Goal: Transaction & Acquisition: Purchase product/service

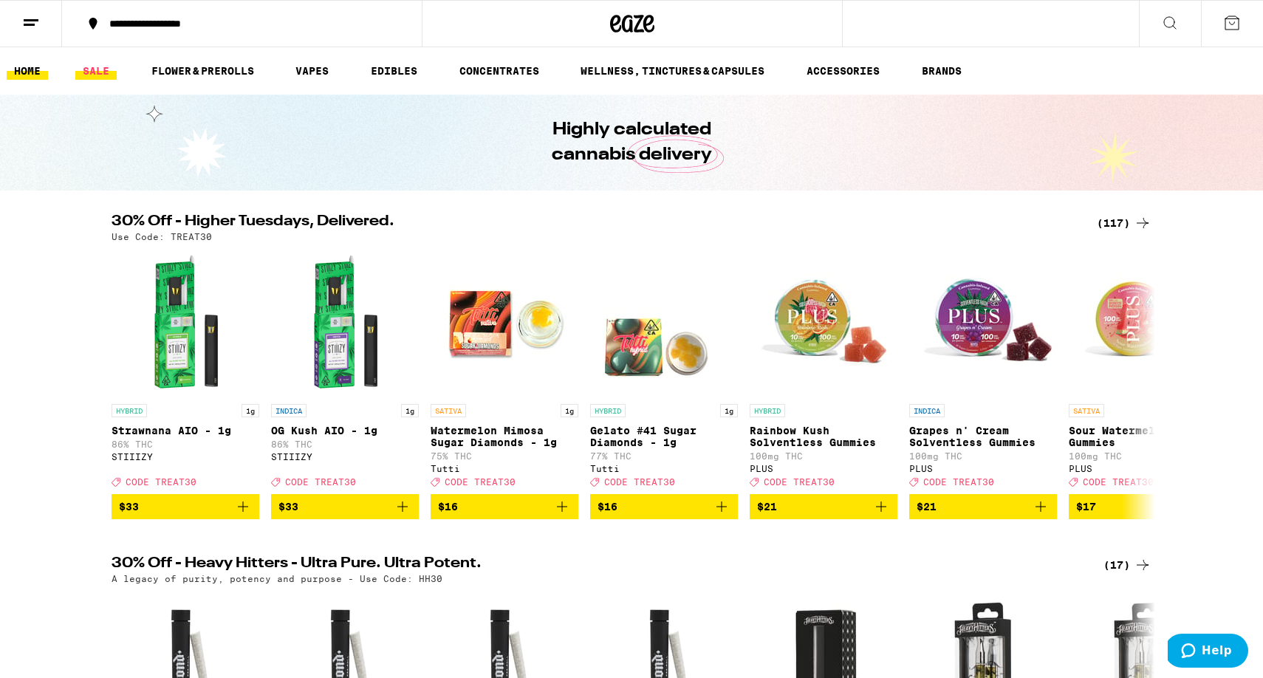
click at [95, 70] on link "SALE" at bounding box center [95, 71] width 41 height 18
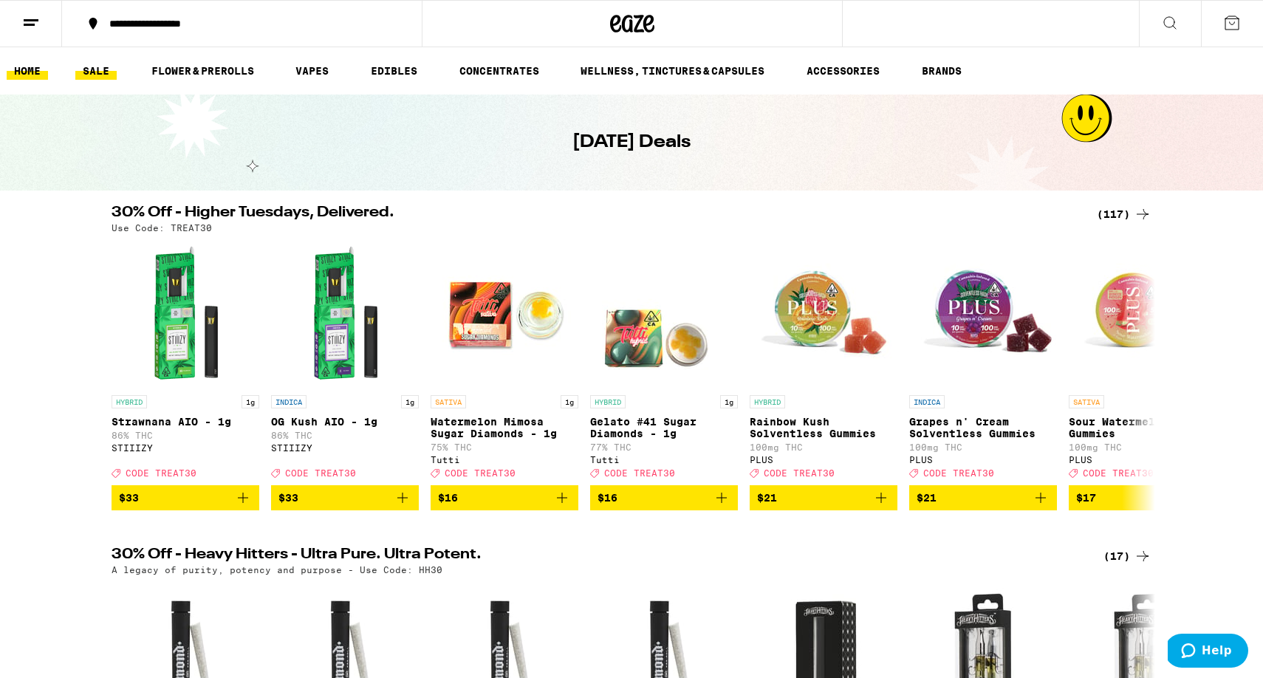
click at [22, 75] on link "HOME" at bounding box center [27, 71] width 41 height 18
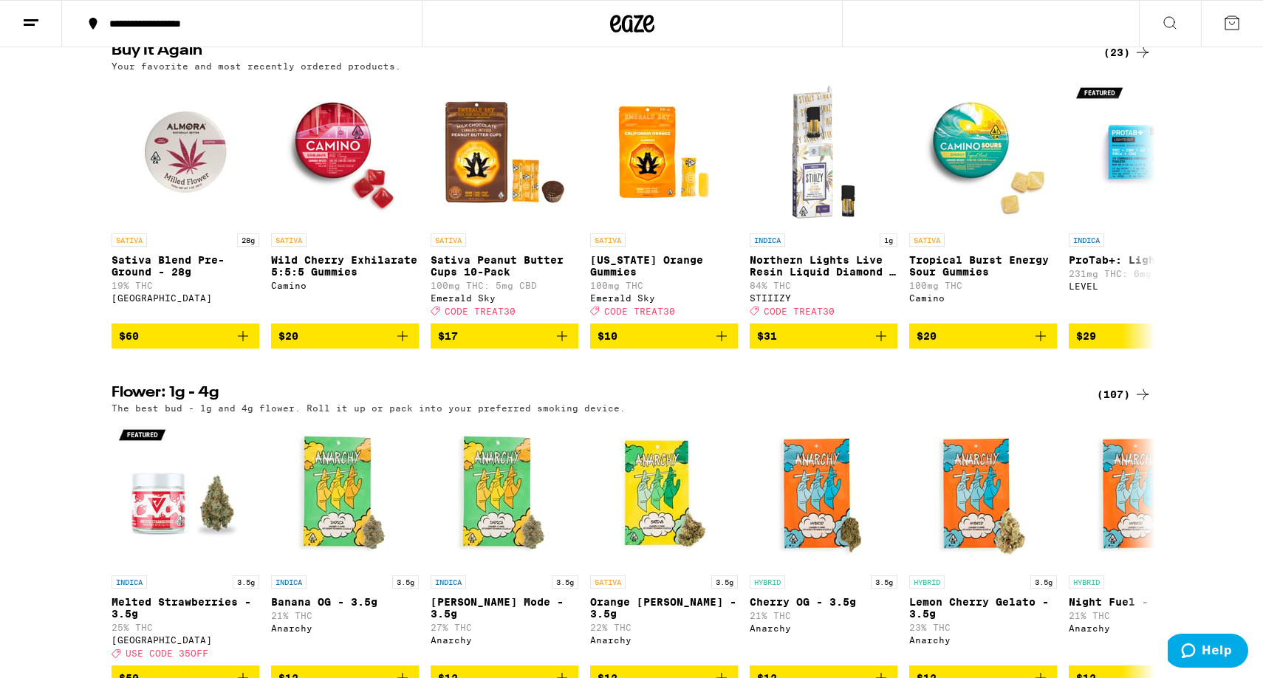
scroll to position [1197, 0]
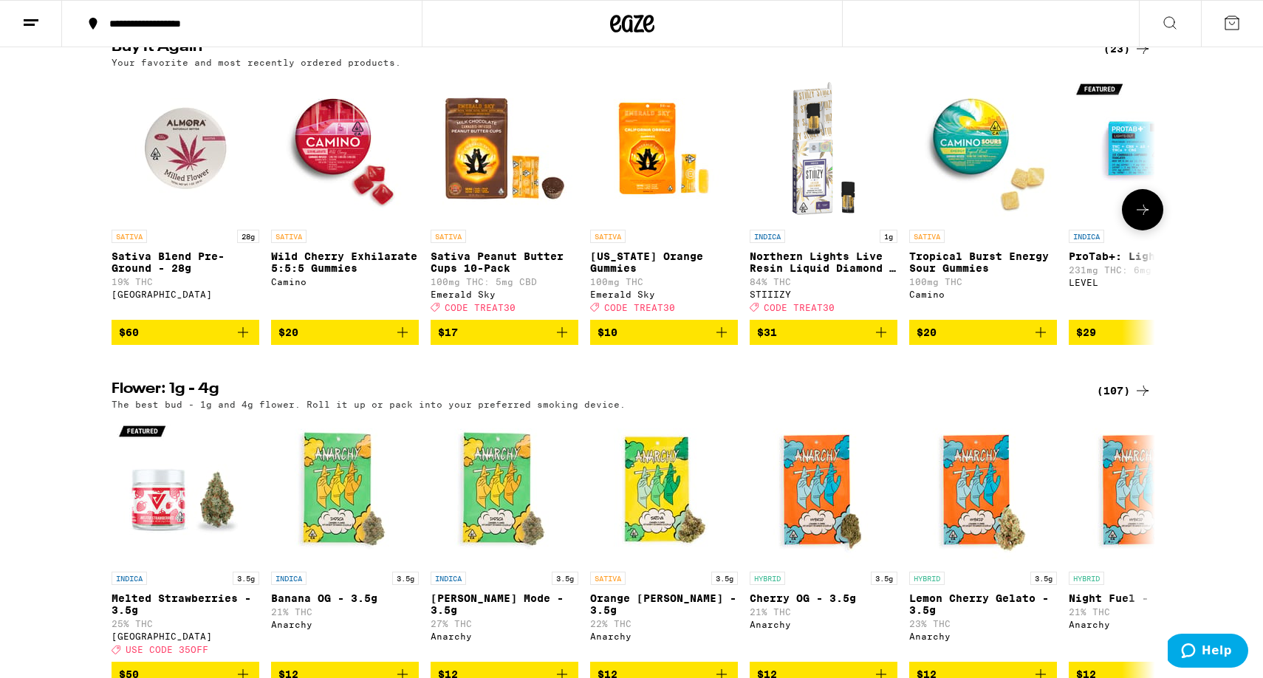
click at [181, 222] on img "Open page for Sativa Blend Pre-Ground - 28g from Almora Farm" at bounding box center [185, 149] width 148 height 148
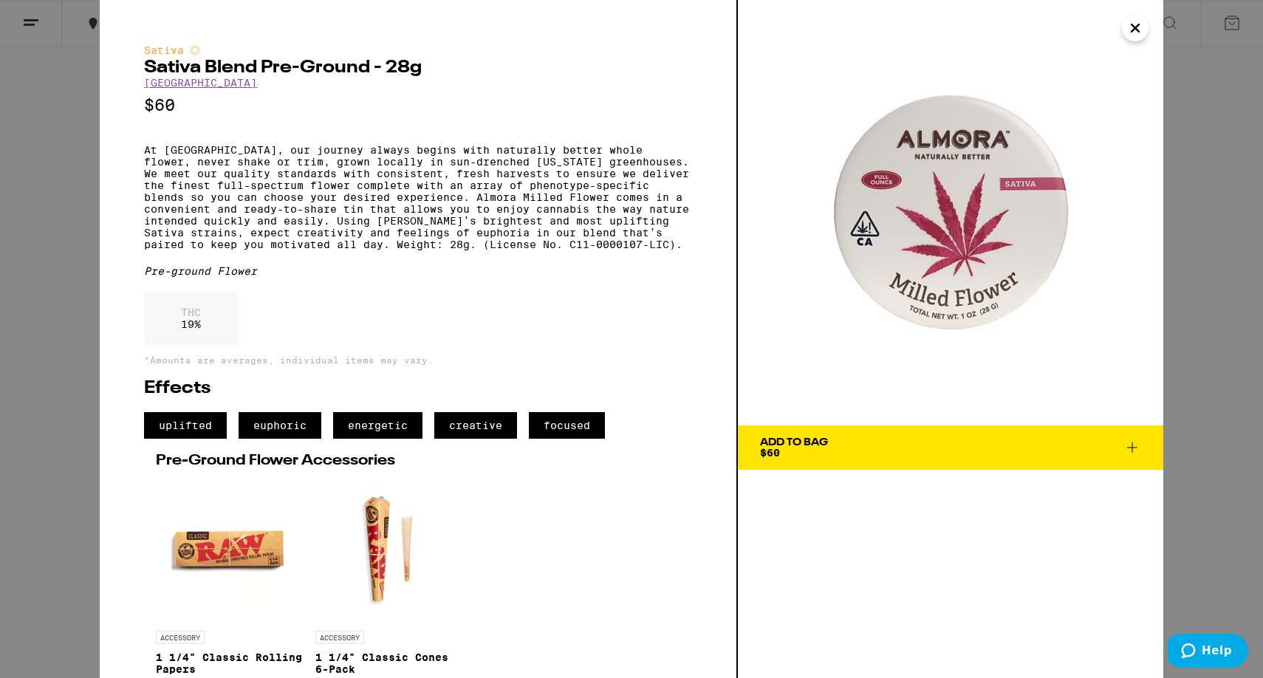
click at [1130, 32] on icon "Close" at bounding box center [1135, 28] width 18 height 22
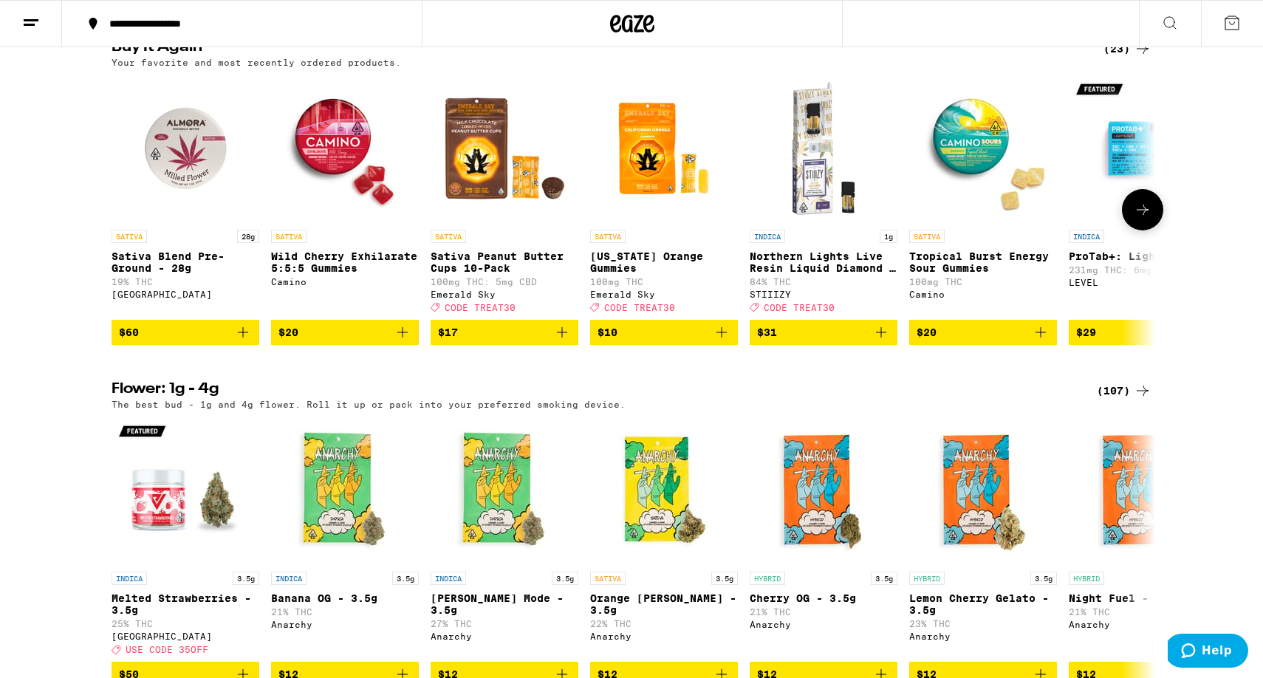
click at [159, 208] on img "Open page for Sativa Blend Pre-Ground - 28g from Almora Farm" at bounding box center [185, 149] width 148 height 148
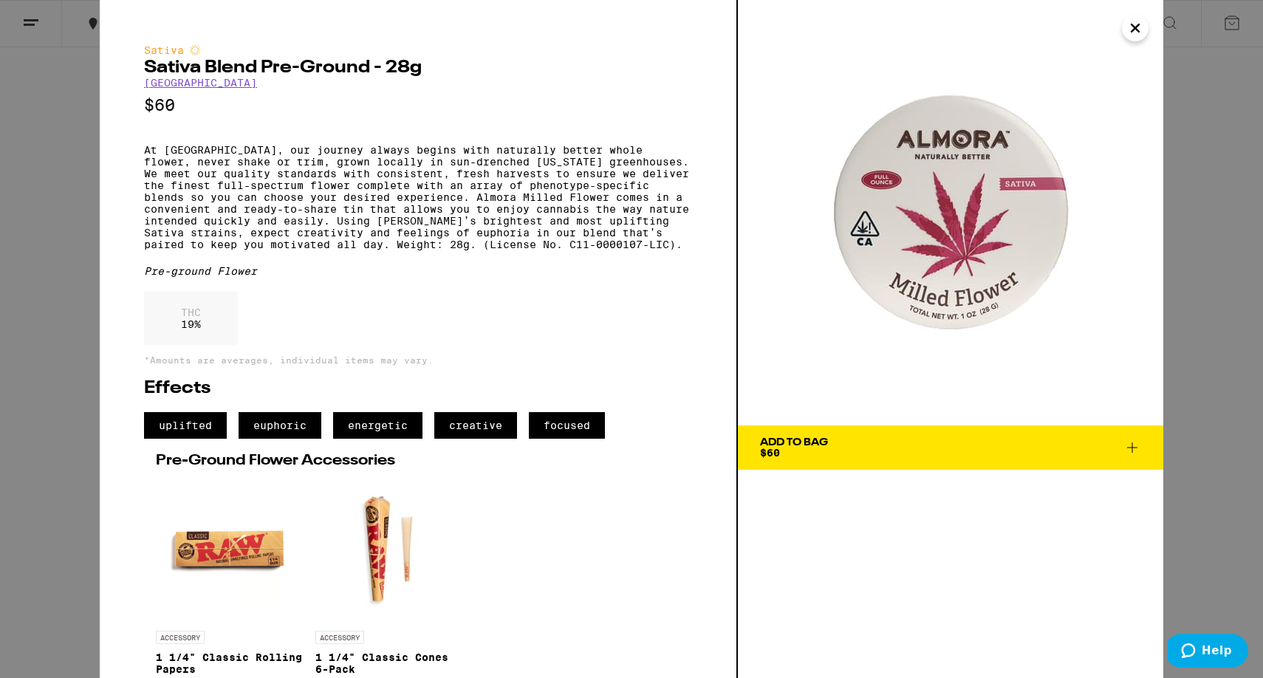
click at [1135, 27] on icon "Close" at bounding box center [1134, 27] width 7 height 7
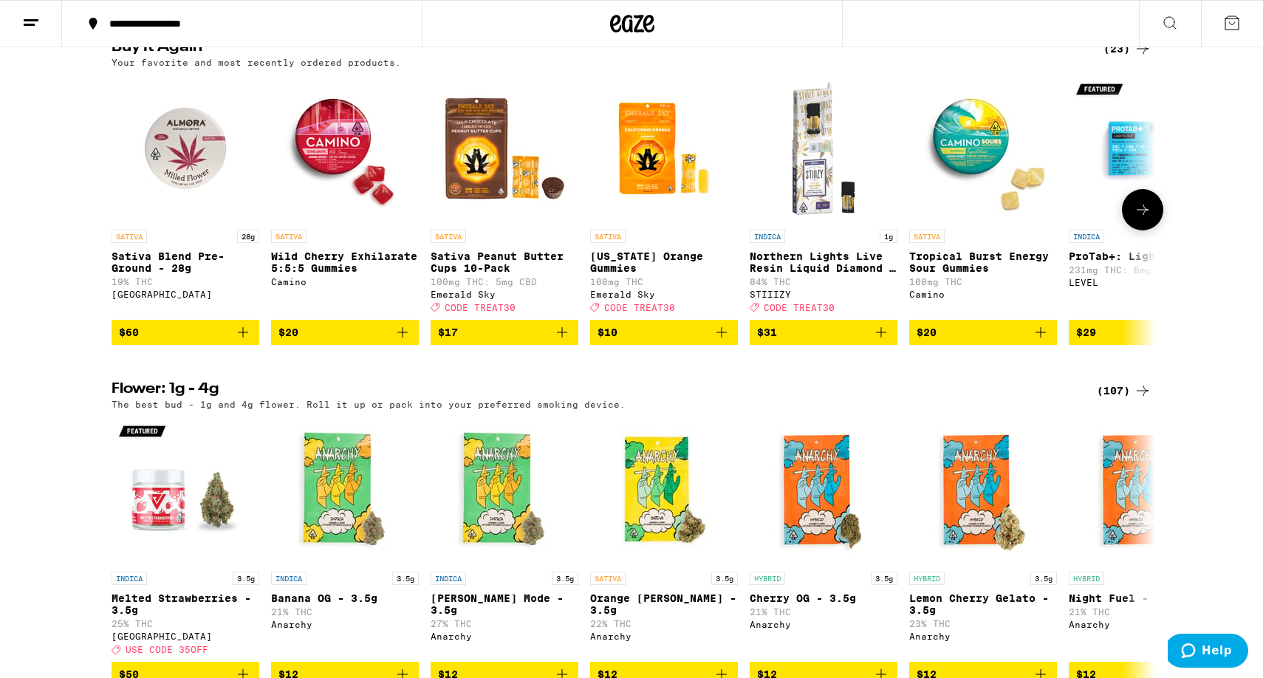
click at [241, 341] on icon "Add to bag" at bounding box center [243, 332] width 18 height 18
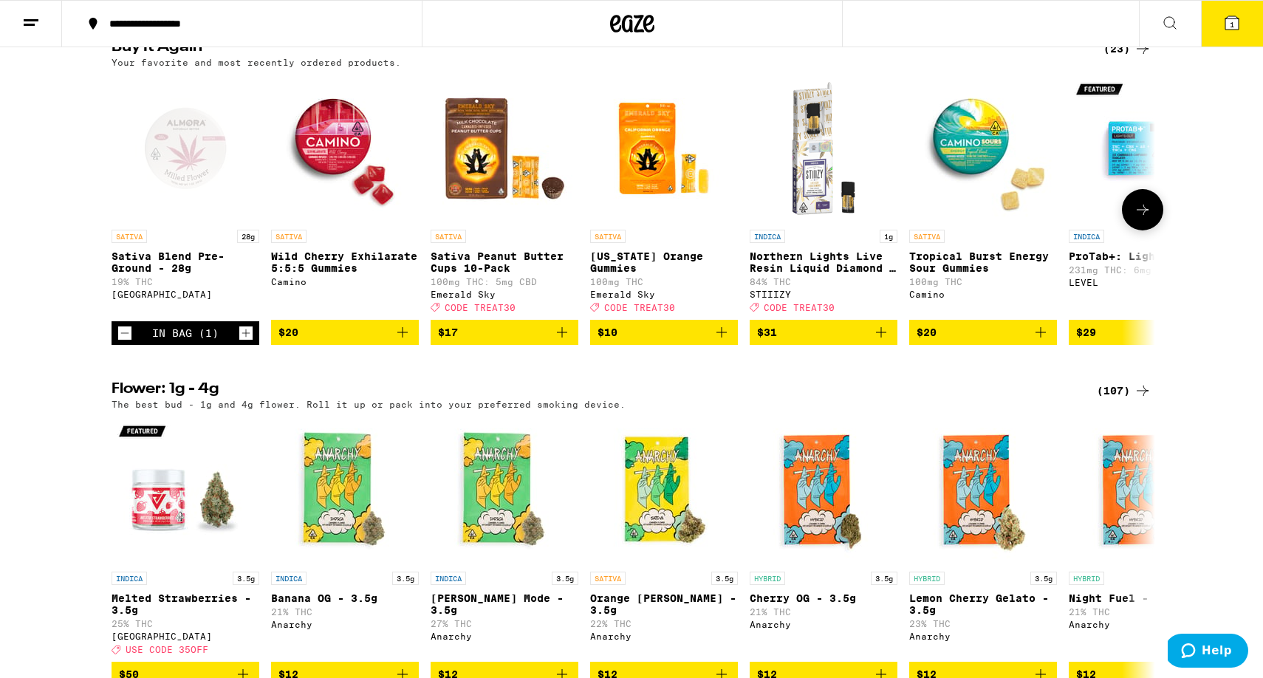
click at [1139, 219] on icon at bounding box center [1142, 210] width 18 height 18
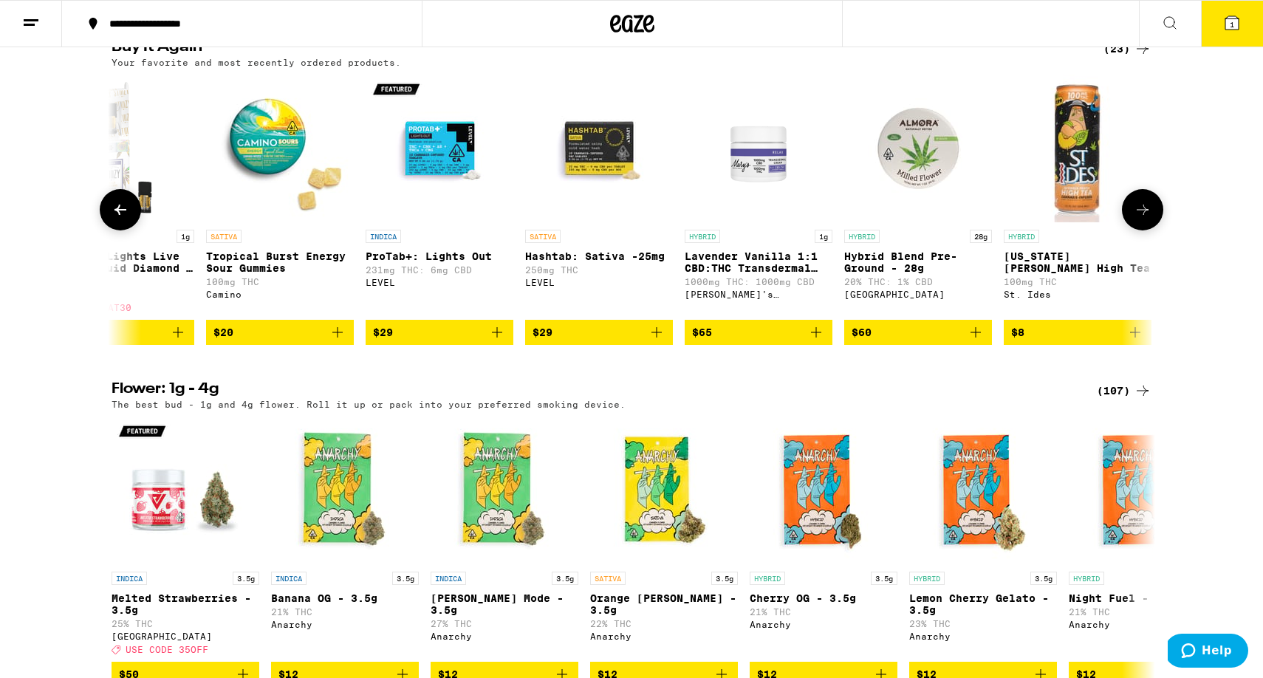
scroll to position [0, 879]
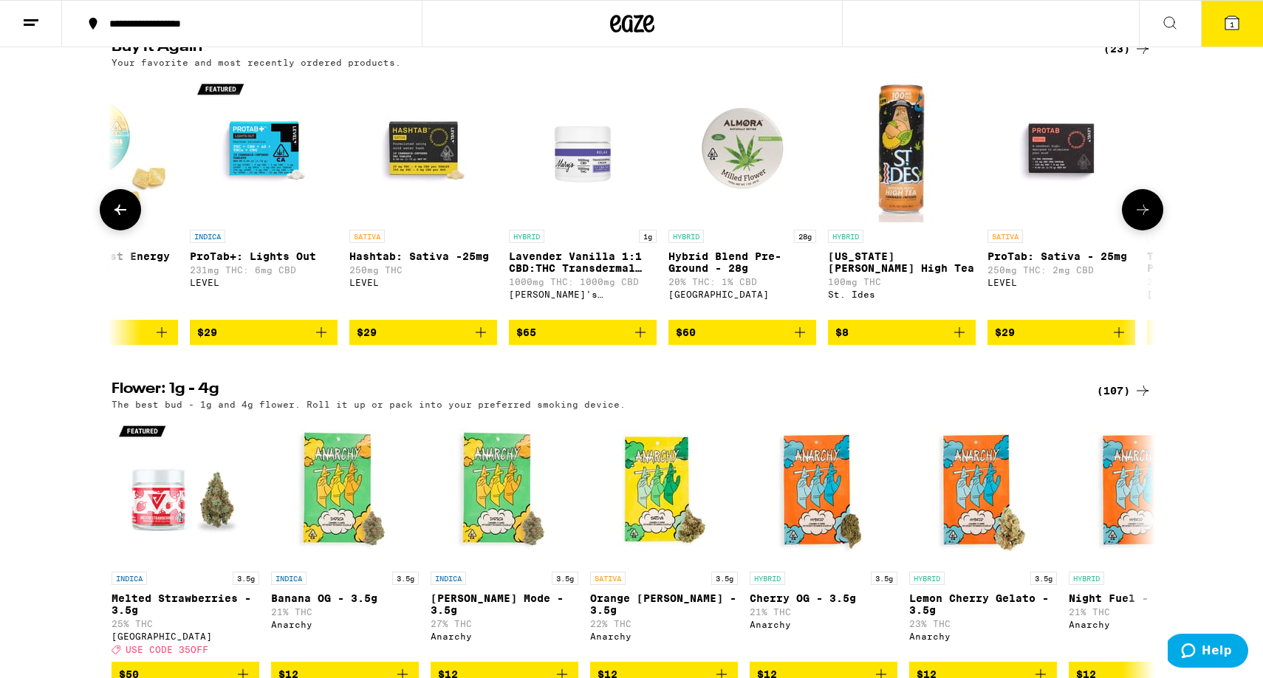
click at [320, 337] on icon "Add to bag" at bounding box center [321, 332] width 10 height 10
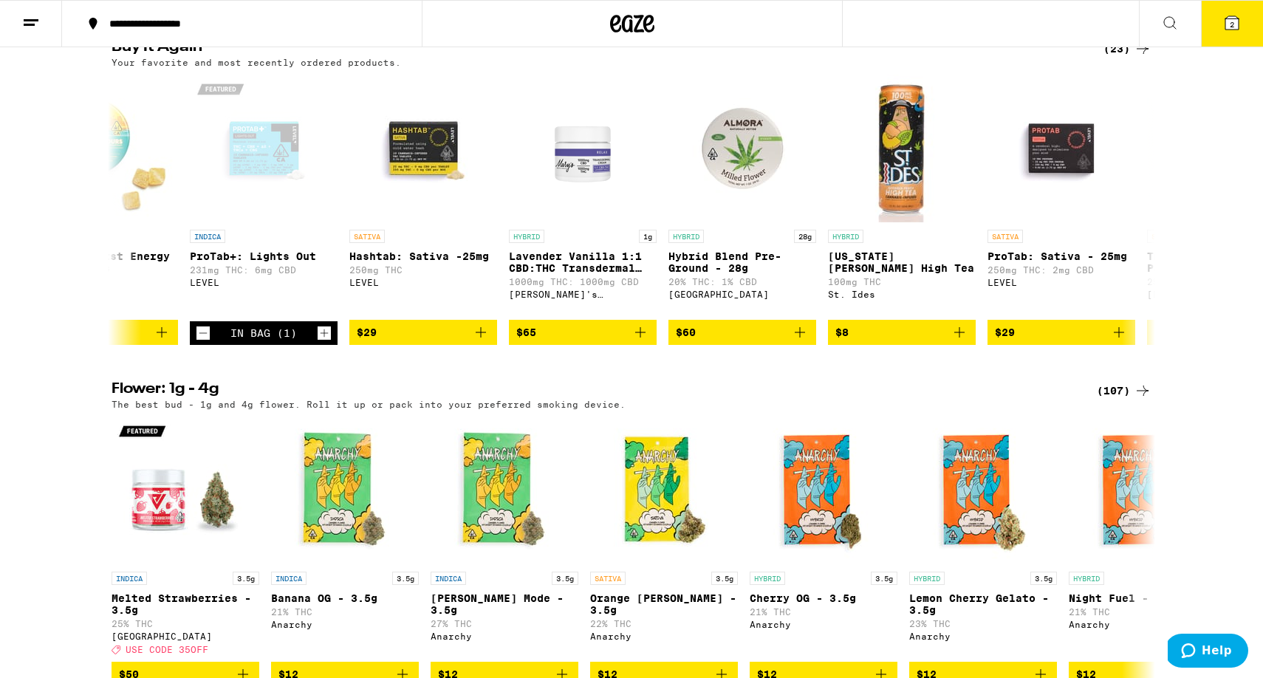
click at [1227, 27] on icon at bounding box center [1231, 22] width 13 height 13
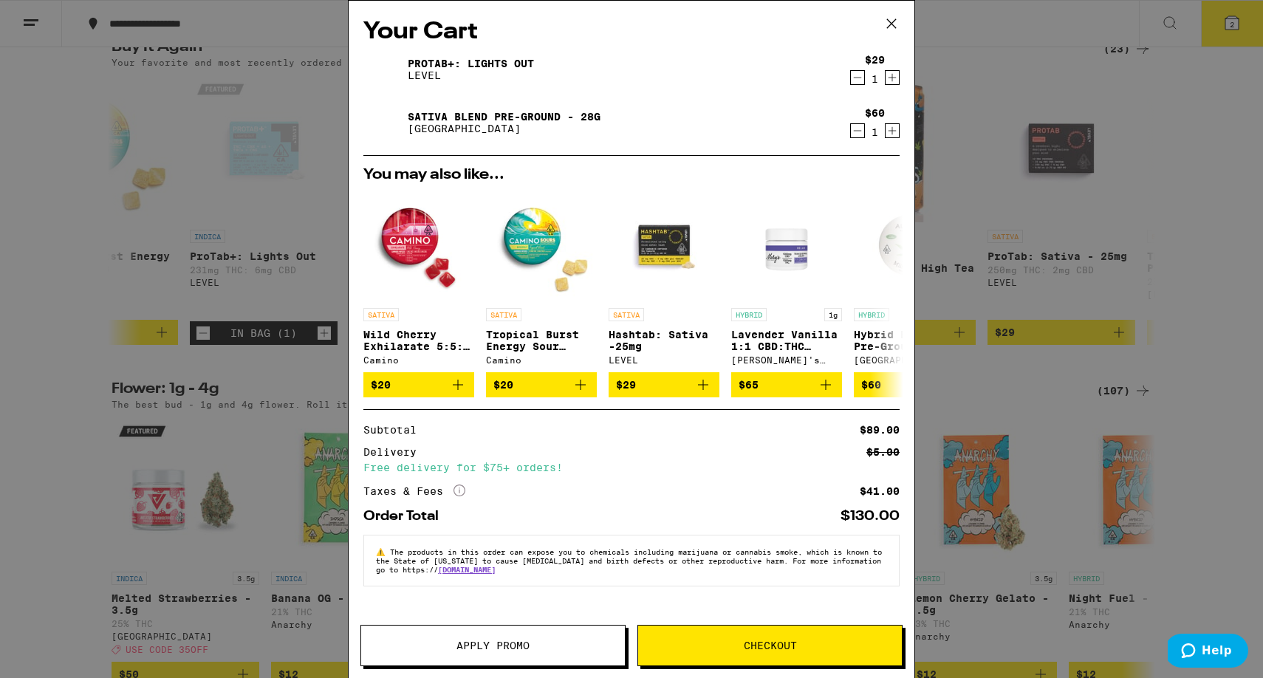
click at [742, 661] on button "Checkout" at bounding box center [769, 645] width 265 height 41
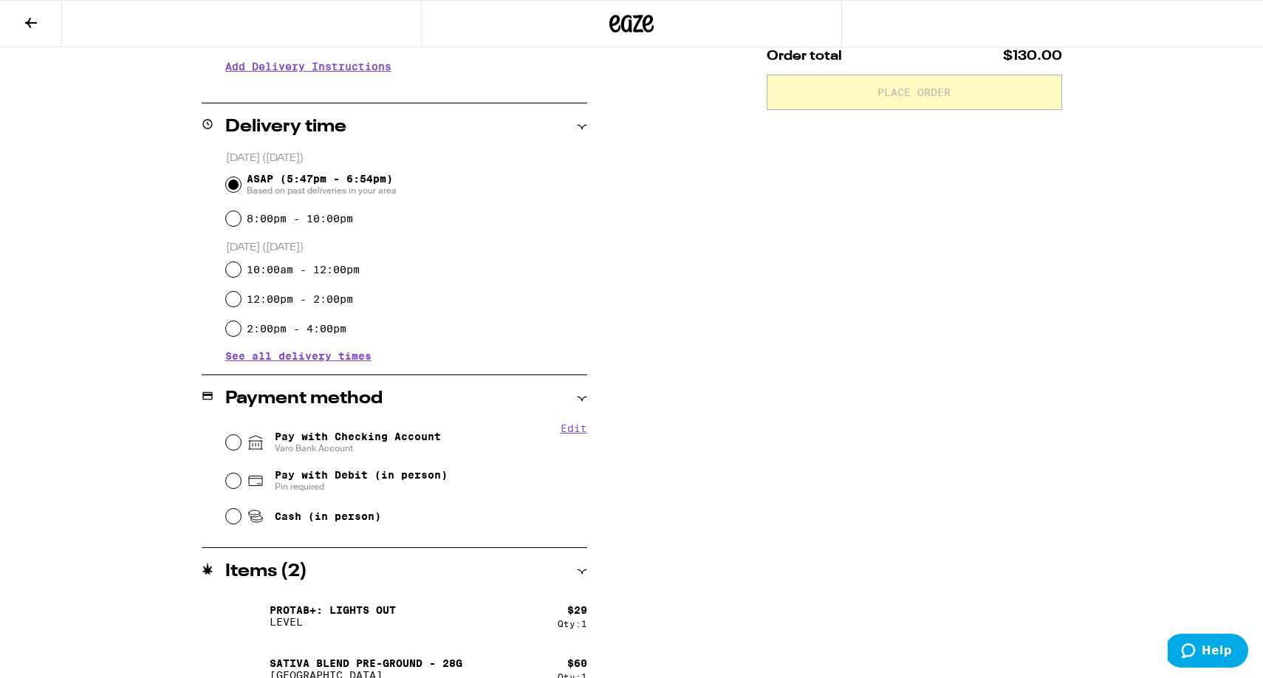
scroll to position [334, 0]
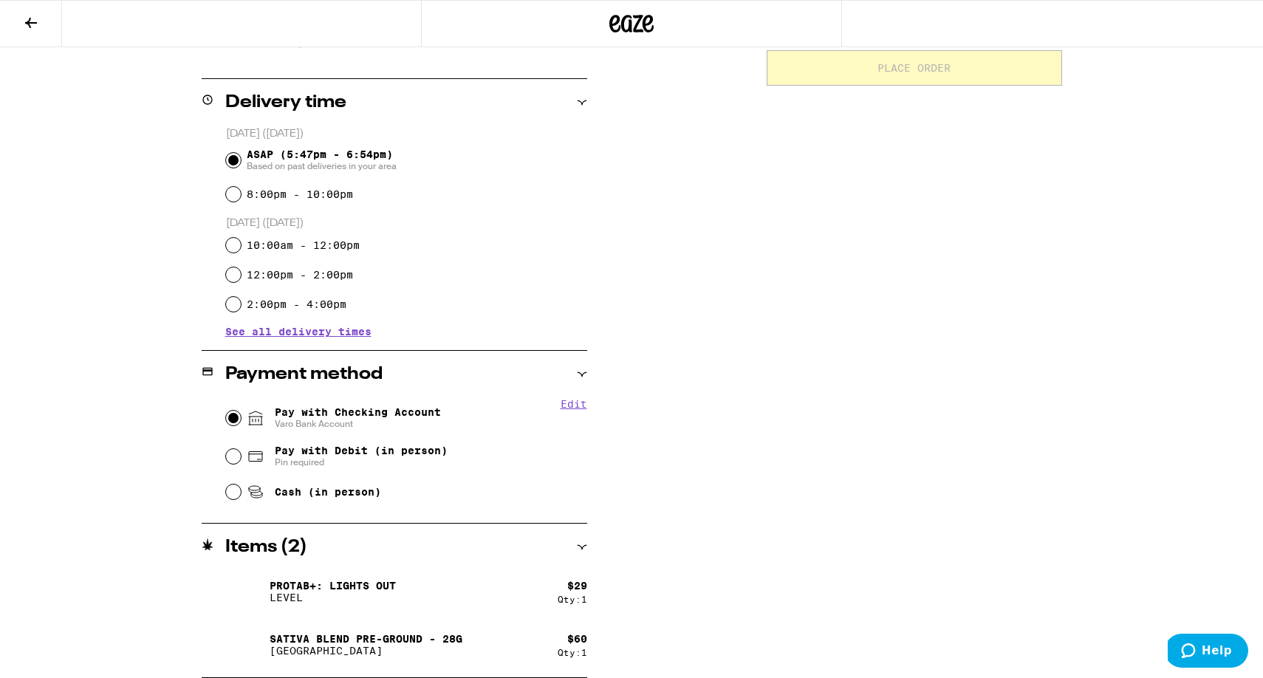
click at [228, 419] on input "Pay with Checking Account Varo Bank Account" at bounding box center [233, 418] width 15 height 15
radio input "true"
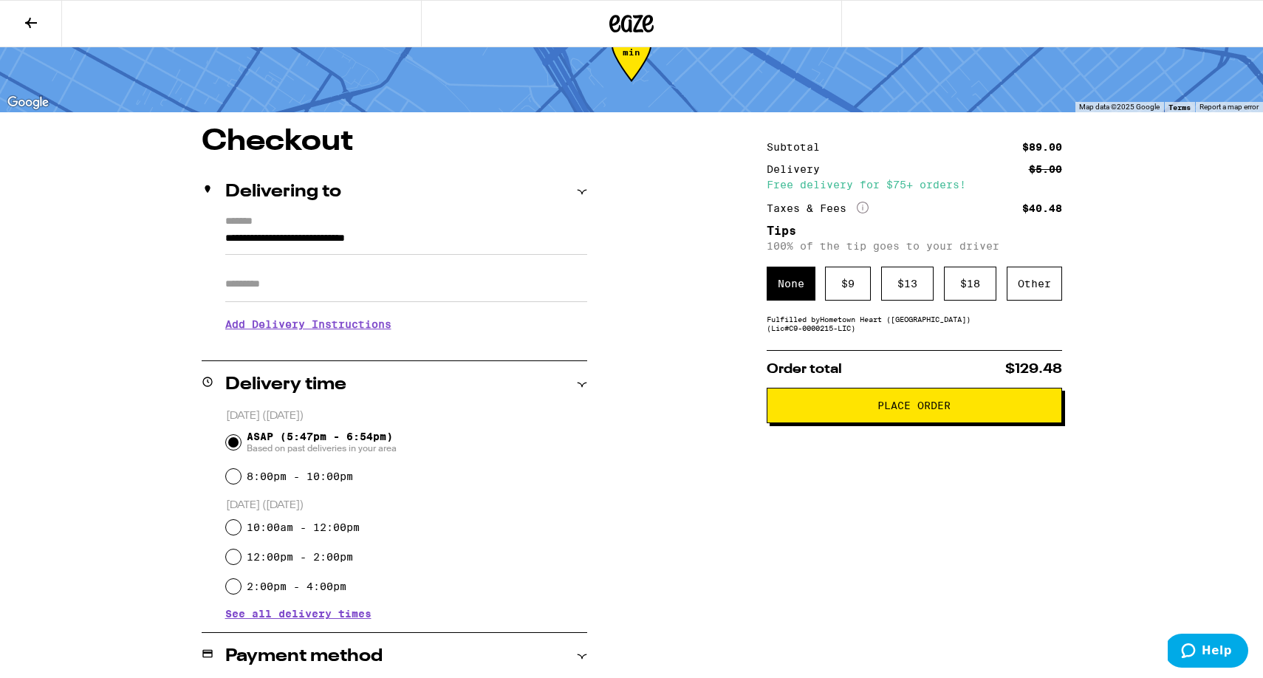
scroll to position [0, 0]
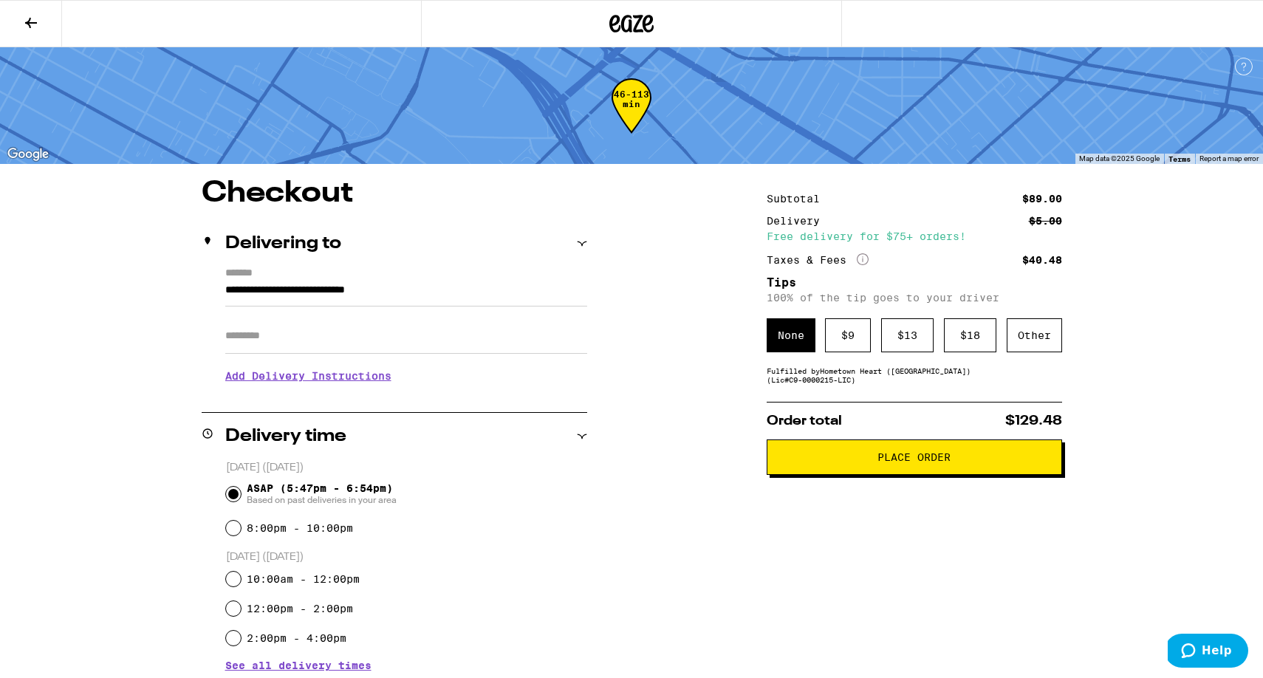
click at [878, 462] on span "Place Order" at bounding box center [913, 457] width 73 height 10
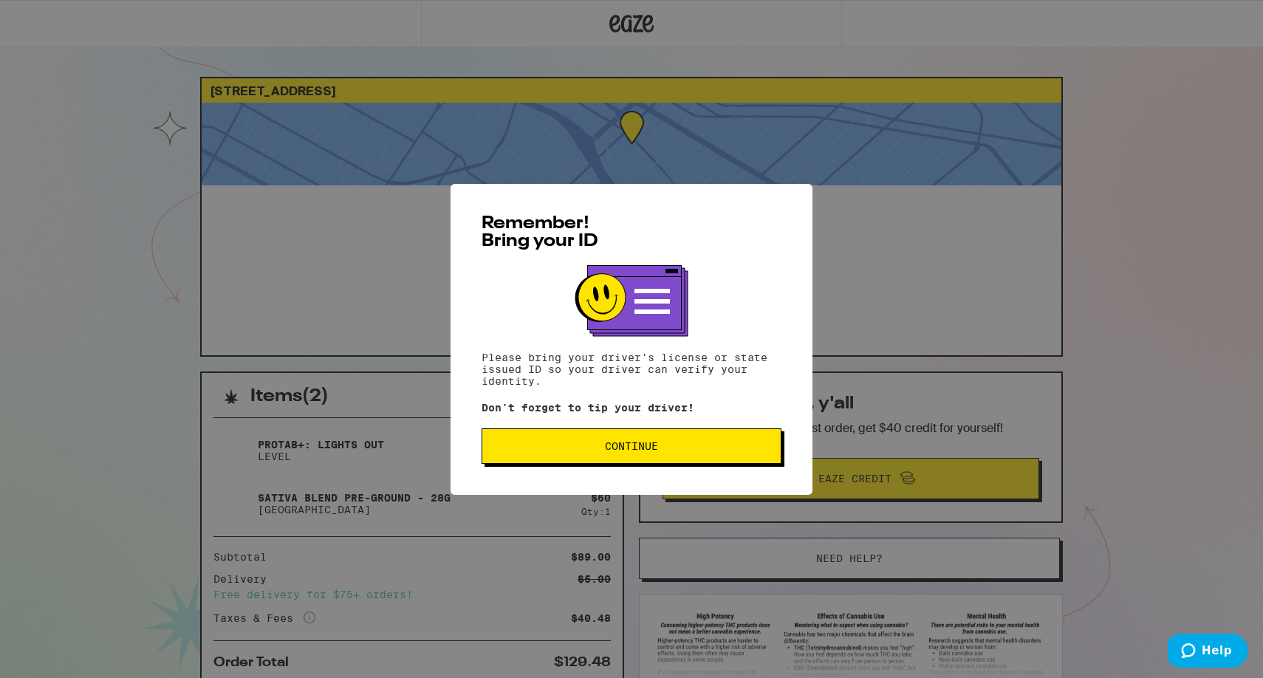
click at [607, 457] on button "Continue" at bounding box center [631, 445] width 300 height 35
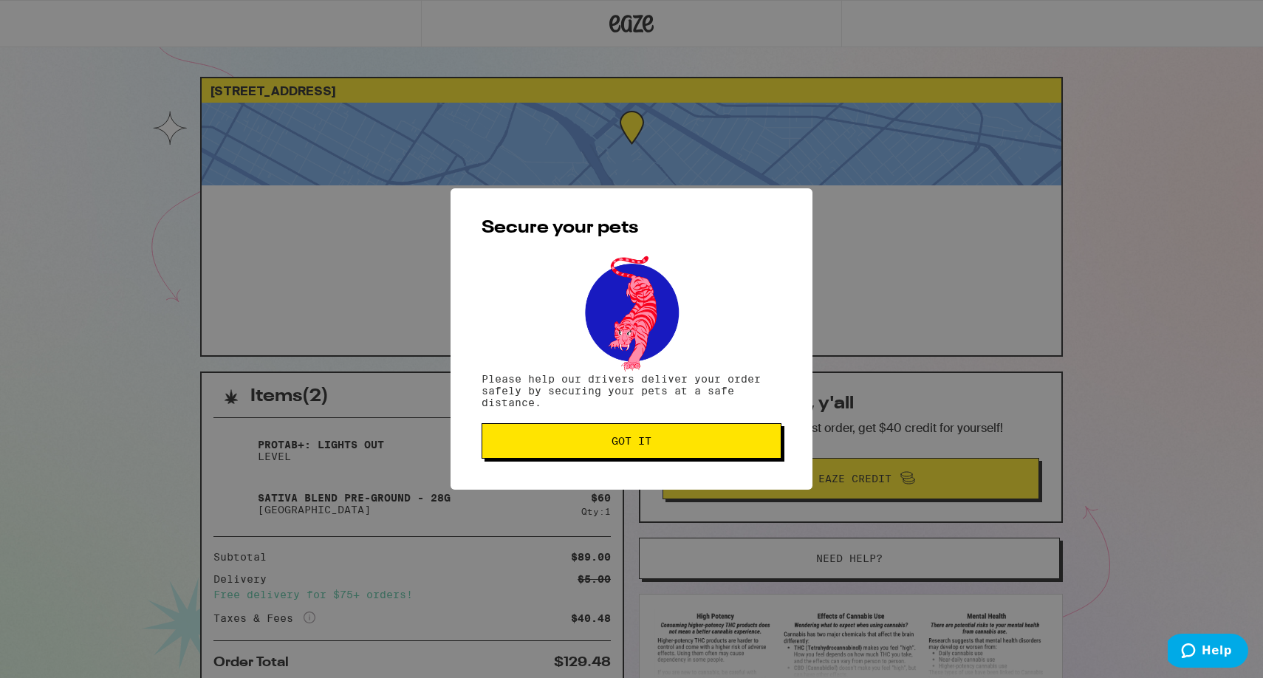
click at [607, 457] on button "Got it" at bounding box center [631, 440] width 300 height 35
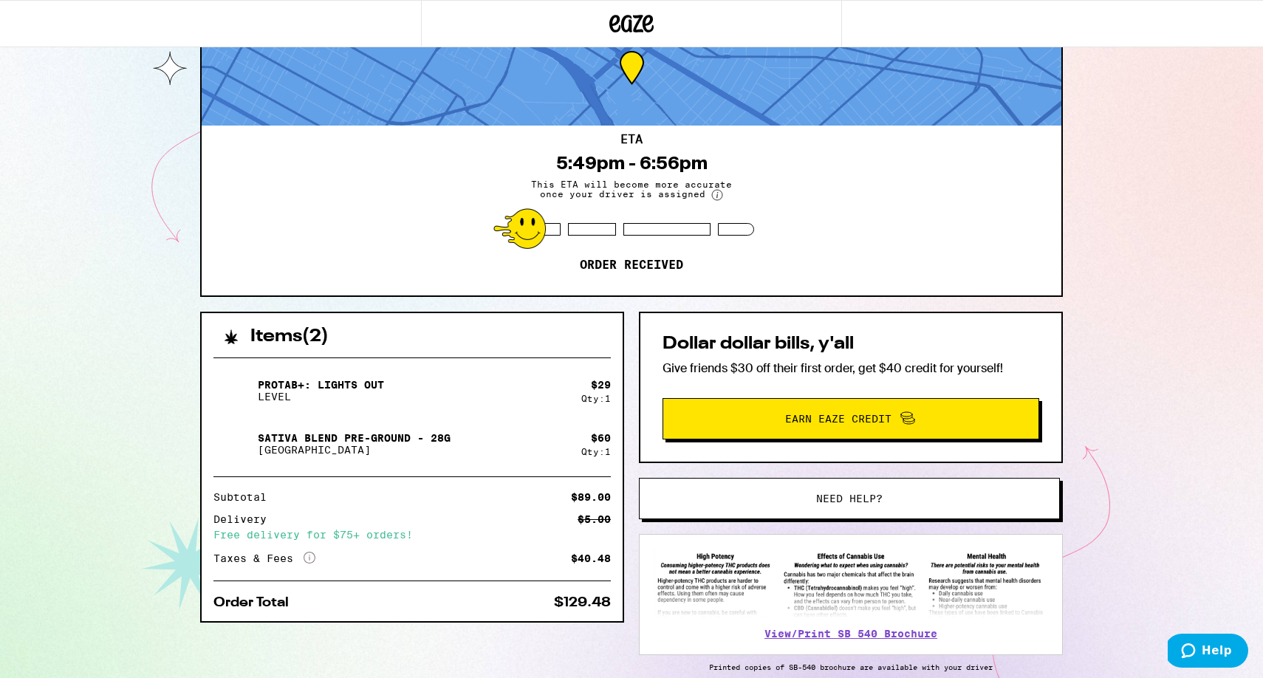
scroll to position [62, 0]
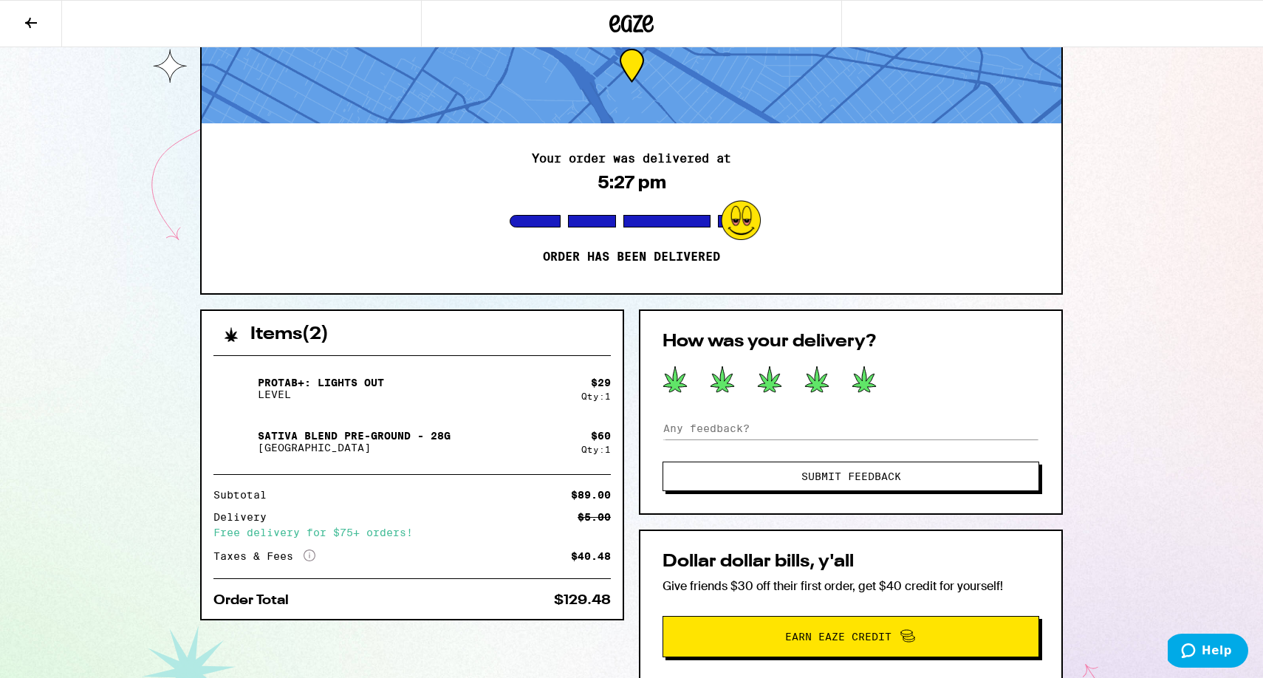
click at [857, 388] on icon at bounding box center [863, 378] width 25 height 27
click at [856, 479] on span "Submit Feedback" at bounding box center [851, 476] width 100 height 10
